Goal: Transaction & Acquisition: Purchase product/service

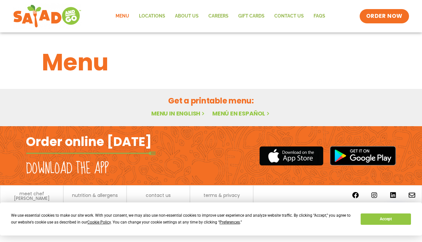
click at [373, 218] on button "Accept" at bounding box center [385, 218] width 50 height 11
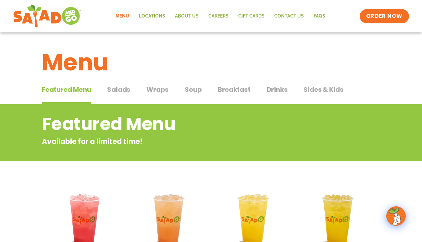
scroll to position [8, 0]
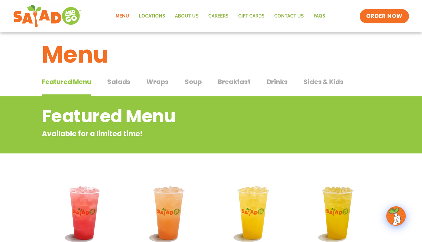
click at [124, 81] on span "Salads" at bounding box center [118, 82] width 23 height 10
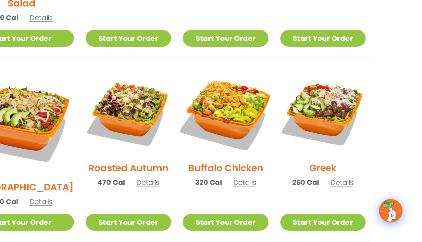
scroll to position [281, 0]
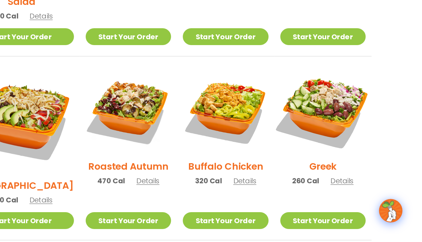
click at [298, 92] on img at bounding box center [339, 133] width 83 height 83
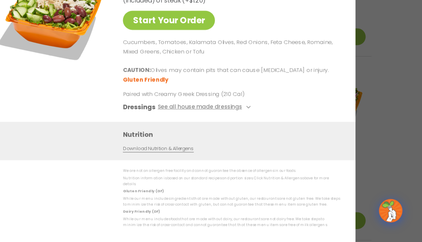
click at [203, 126] on button "See all house made dressings" at bounding box center [242, 130] width 79 height 8
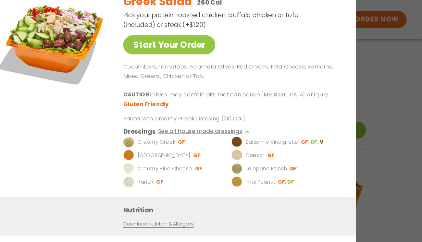
scroll to position [245, 0]
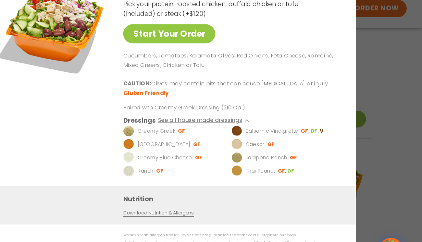
click at [174, 183] on link "Download Nutrition & Allergens" at bounding box center [203, 186] width 58 height 6
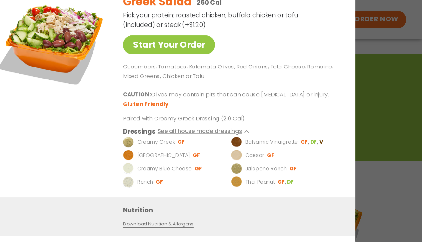
scroll to position [55, 0]
click at [238, 33] on div "Greek Salad 260 Cal Pick your protein: roasted chicken, buffalo chicken or tofu…" at bounding box center [262, 77] width 177 height 174
click at [324, 31] on div "Start Your Order Greek Salad 260 Cal Pick your protein: roasted chicken, buffal…" at bounding box center [211, 121] width 422 height 242
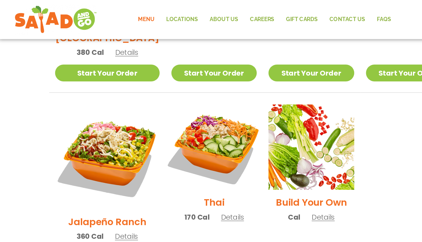
scroll to position [445, 0]
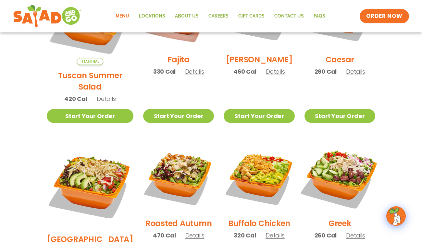
scroll to position [206, 0]
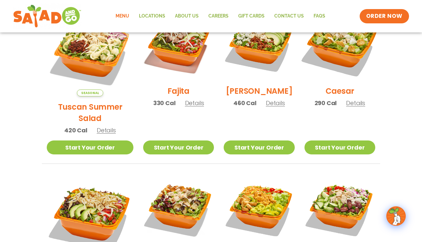
click at [335, 61] on img at bounding box center [339, 45] width 83 height 83
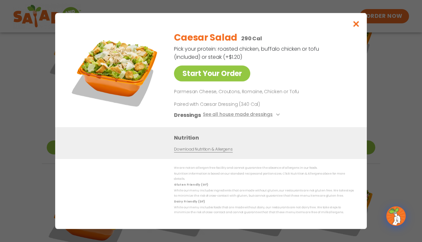
click at [353, 27] on icon "Close modal" at bounding box center [356, 23] width 8 height 7
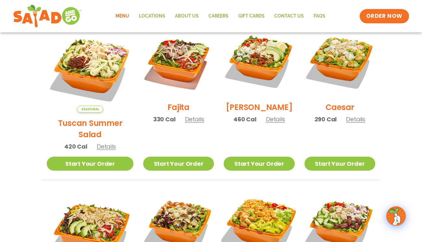
scroll to position [172, 0]
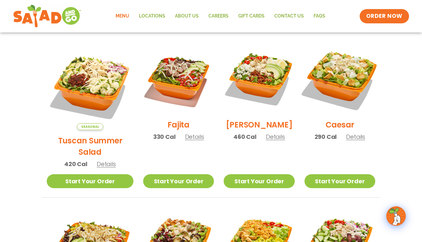
click at [344, 90] on img at bounding box center [339, 78] width 83 height 83
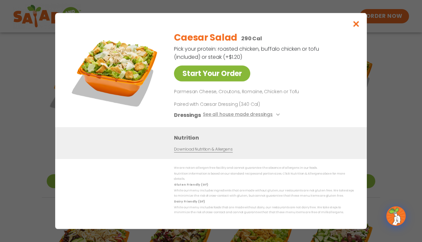
click at [217, 80] on link "Start Your Order" at bounding box center [212, 74] width 76 height 16
